Goal: Transaction & Acquisition: Purchase product/service

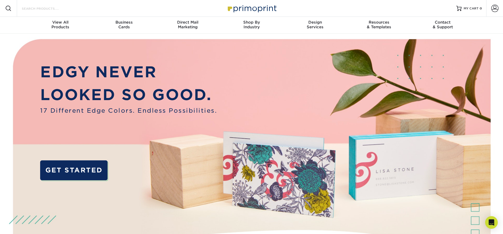
click at [50, 11] on input "Search Products" at bounding box center [46, 8] width 51 height 6
type input "postcard"
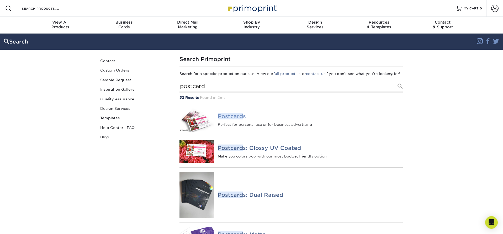
click at [234, 120] on em "Postcard" at bounding box center [230, 116] width 25 height 7
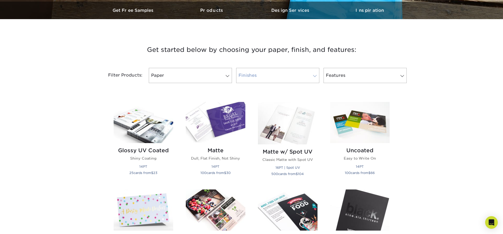
scroll to position [165, 0]
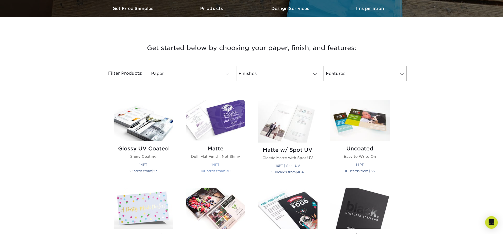
click at [218, 126] on img at bounding box center [216, 120] width 60 height 41
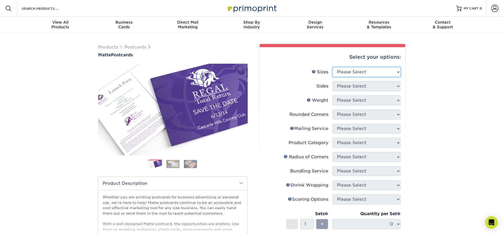
select select "4.00x6.00"
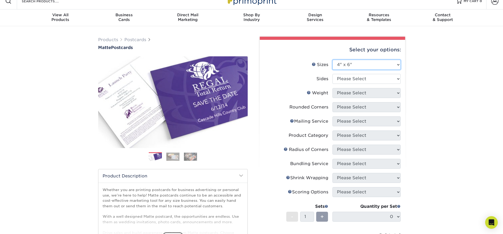
scroll to position [12, 0]
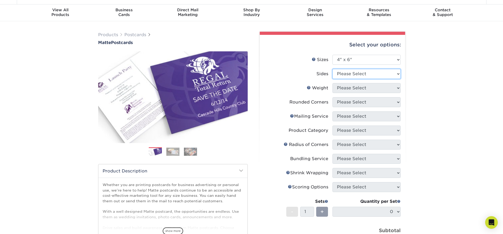
select select "13abbda7-1d64-4f25-8bb2-c179b224825d"
select select "14PT"
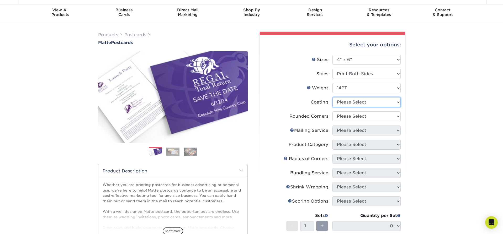
select select "121bb7b5-3b4d-429f-bd8d-bbf80e953313"
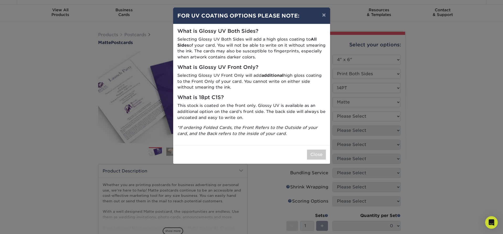
click at [319, 150] on button "Close" at bounding box center [316, 155] width 19 height 10
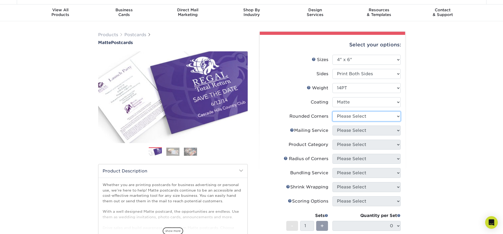
select select "0"
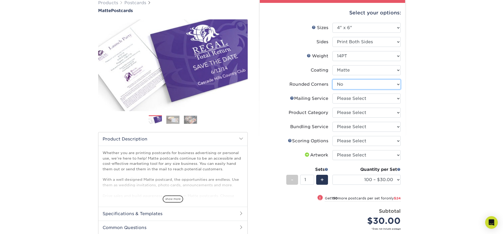
scroll to position [45, 0]
click at [293, 97] on link "Mailing Service Help" at bounding box center [292, 98] width 4 height 4
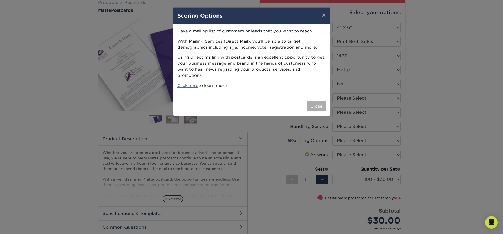
click at [319, 101] on button "Close" at bounding box center [316, 106] width 19 height 10
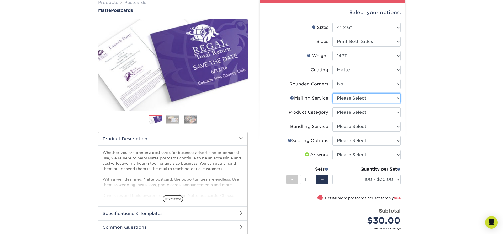
select select "3e5e9bdd-d78a-4c28-a41d-fe1407925ca6"
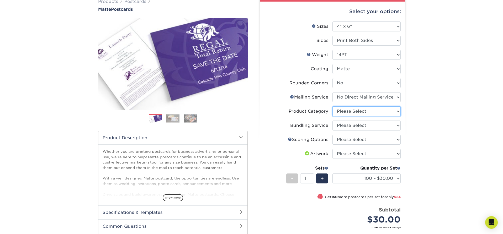
select select "9b7272e0-d6c8-4c3c-8e97-d3a1bcdab858"
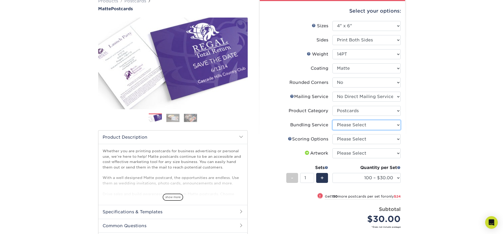
scroll to position [47, 0]
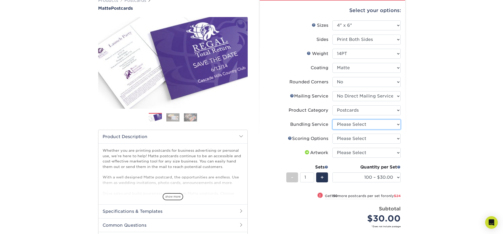
select select "58689abb-25c0-461c-a4c3-a80b627d6649"
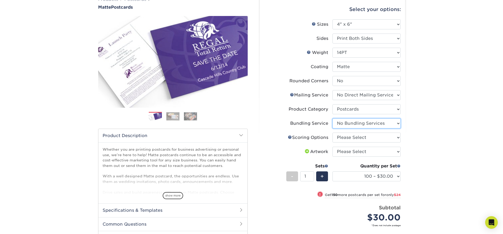
scroll to position [48, 0]
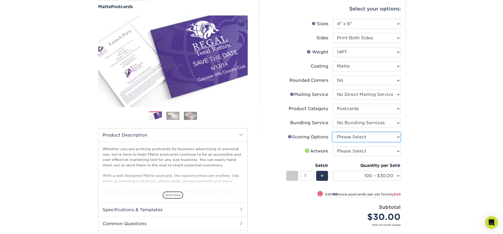
select select "16ebe401-5398-422d-8cb0-f3adbb82deb5"
select select "upload"
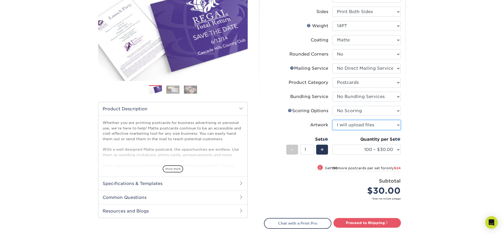
scroll to position [77, 0]
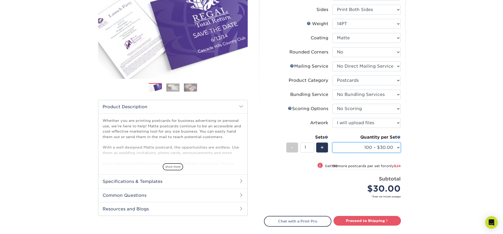
select select "500 – $64.00"
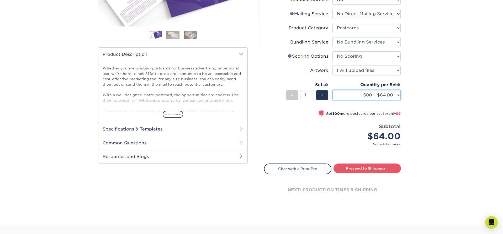
scroll to position [130, 0]
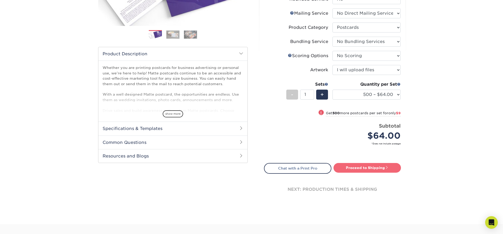
click at [368, 169] on link "Proceed to Shipping" at bounding box center [366, 167] width 67 height 9
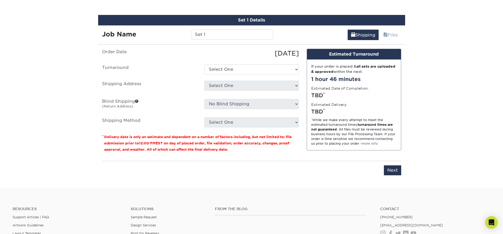
scroll to position [307, 0]
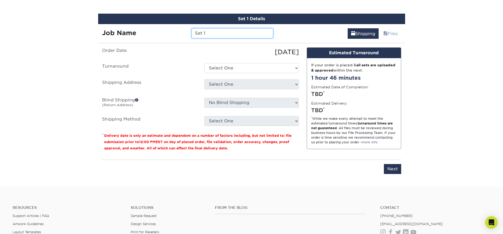
click at [204, 34] on input "Set 1" at bounding box center [232, 33] width 82 height 10
type input "Halloween Time Machine Postcard"
select select "7a69d389-d06c-4d4e-a78e-a8d1bf3319a5"
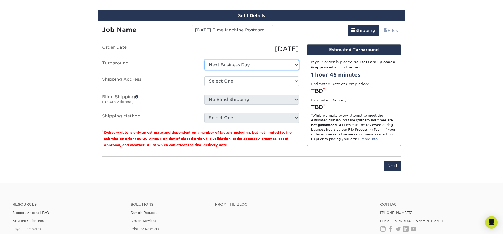
scroll to position [311, 0]
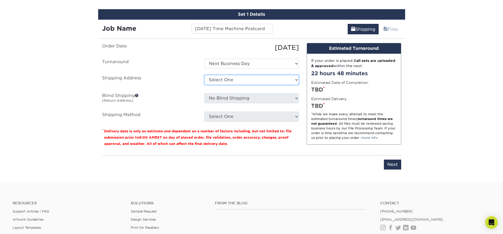
select select "newaddress"
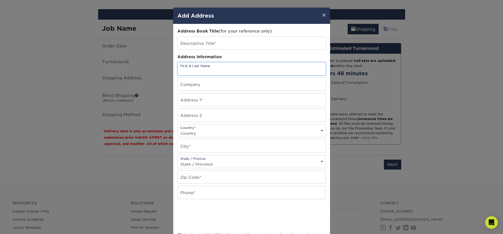
drag, startPoint x: 197, startPoint y: 67, endPoint x: 178, endPoint y: 90, distance: 30.2
type input "Adam Henry"
type input "1"
type input "Hidden Harbor"
type input "1708 Shady Ave"
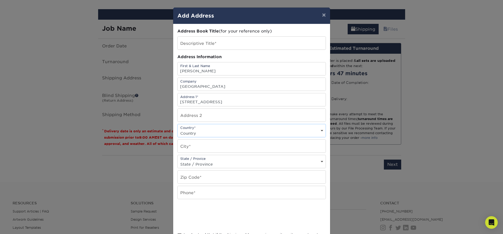
select select "US"
type input "Pittsburgh"
select select "PA"
type input "15217"
type input "4127364319"
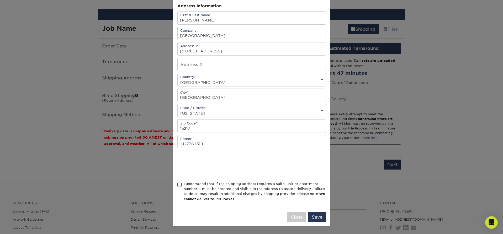
scroll to position [52, 0]
click at [178, 185] on span at bounding box center [179, 185] width 4 height 5
click at [0, 0] on input "I understand that if the shipping address requires a suite, unit or apartment n…" at bounding box center [0, 0] width 0 height 0
click at [317, 217] on button "Save" at bounding box center [317, 217] width 18 height 10
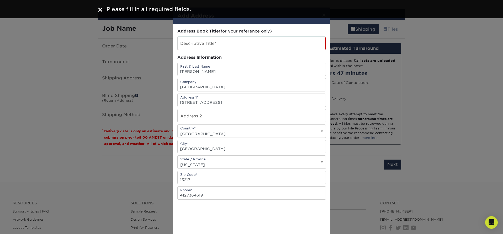
scroll to position [0, 0]
click at [210, 47] on input "text" at bounding box center [252, 43] width 148 height 13
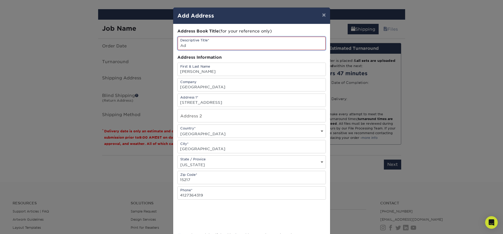
type input "A"
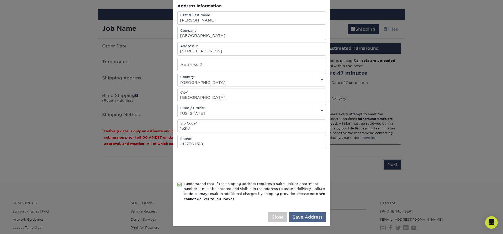
scroll to position [53, 0]
type input "Hidden Harbor"
click at [304, 215] on button "Save Address" at bounding box center [307, 217] width 37 height 10
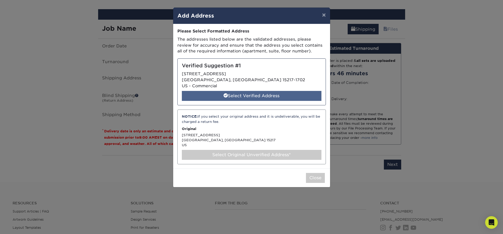
click at [245, 94] on div "Select Verified Address" at bounding box center [252, 96] width 140 height 10
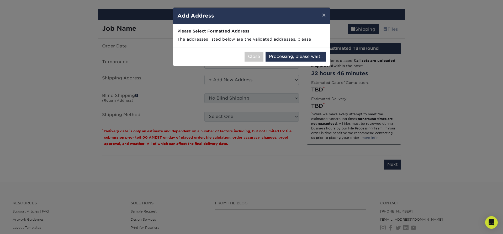
select select "285864"
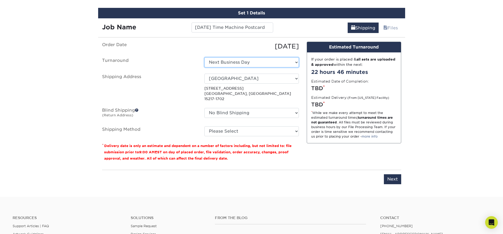
scroll to position [312, 0]
select select "03"
select select "ac828395-ab3f-4aac-b3e9-498400616774"
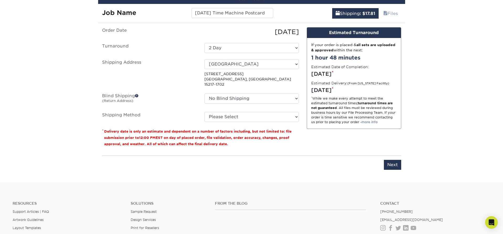
scroll to position [327, 0]
select select "03"
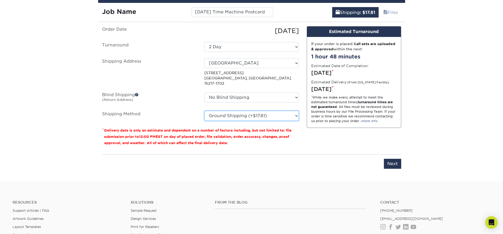
scroll to position [328, 0]
select select "ea13ccfc-ee44-4f53-b1e8-34d80a59a829"
select select "03"
click at [398, 159] on input "Next" at bounding box center [392, 164] width 17 height 10
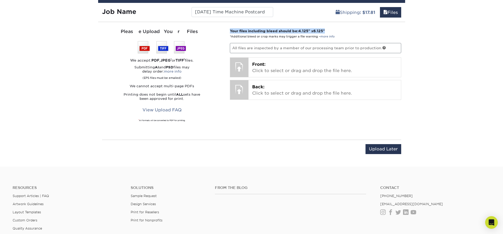
drag, startPoint x: 329, startPoint y: 30, endPoint x: 229, endPoint y: 28, distance: 99.9
click at [229, 28] on div "Your files including bleed should be: 4.125 " x 6.125 " *Additional bleed or cr…" at bounding box center [315, 80] width 179 height 105
copy strong "Your files including bleed should be: 4.125 " x 6.125 ""
